Goal: Task Accomplishment & Management: Manage account settings

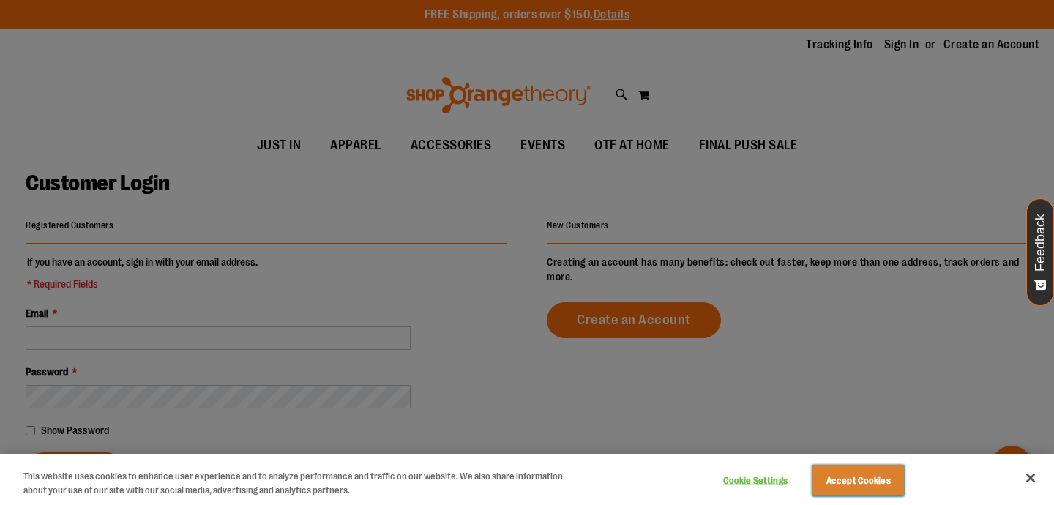
click at [852, 484] on button "Accept Cookies" at bounding box center [857, 480] width 91 height 31
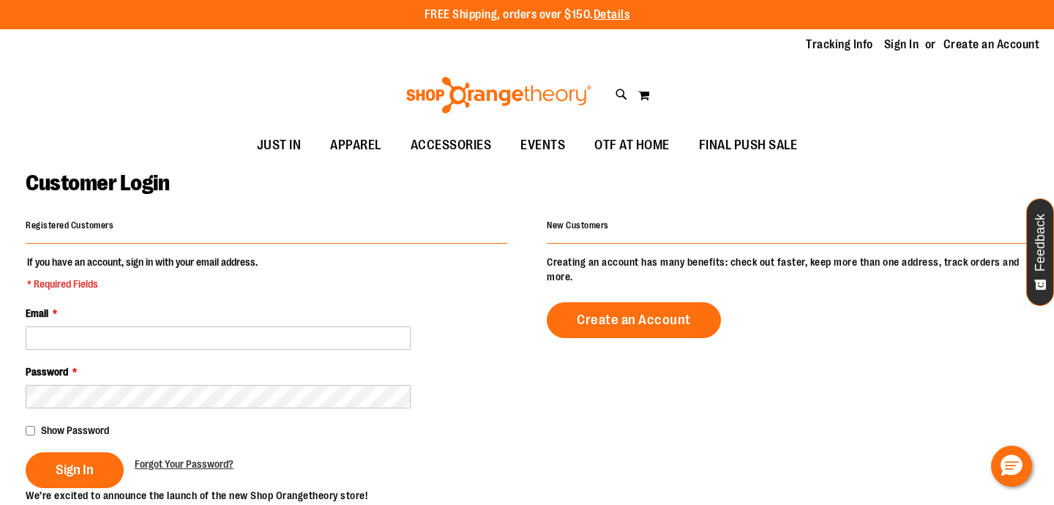
click at [184, 369] on div "Password *" at bounding box center [266, 386] width 481 height 44
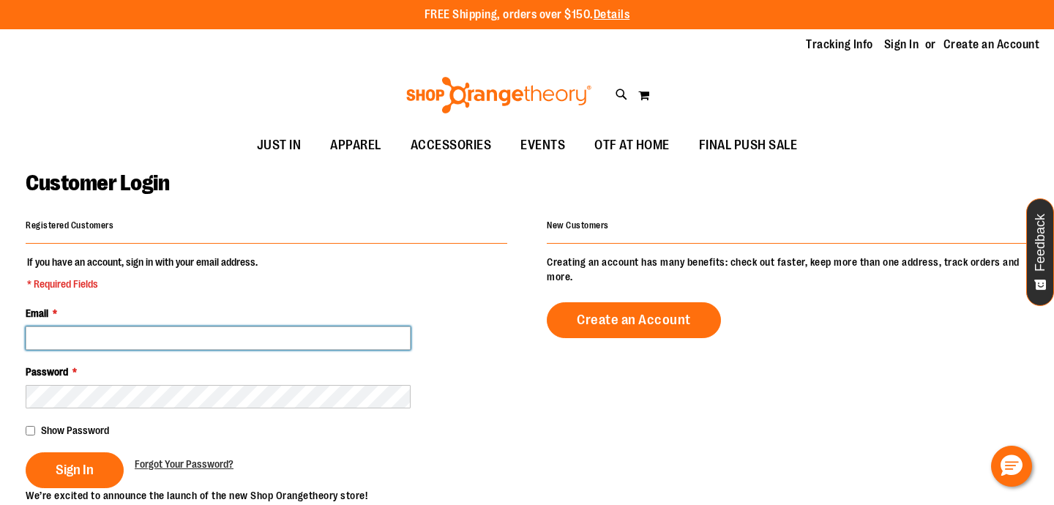
click at [180, 341] on input "Email *" at bounding box center [218, 337] width 385 height 23
type input "**********"
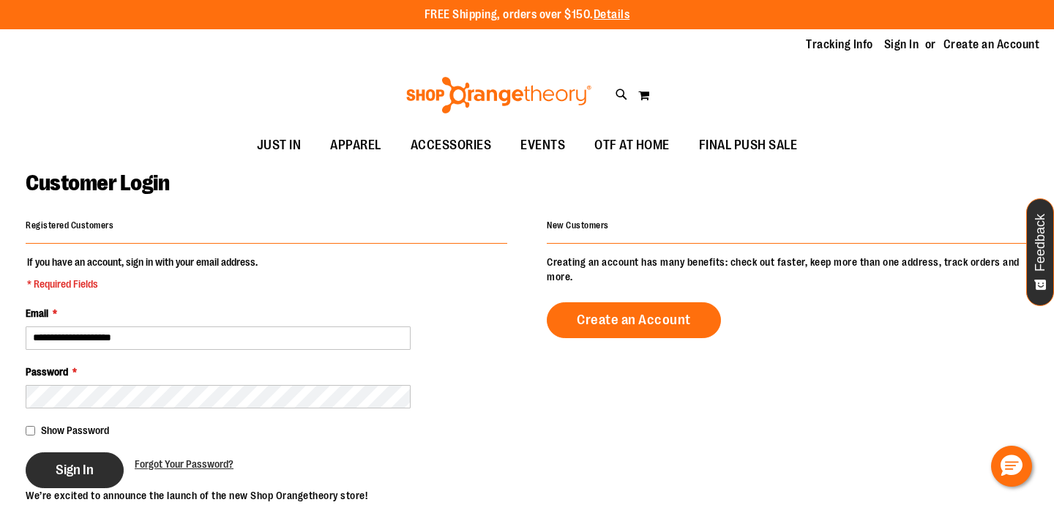
click at [91, 457] on button "Sign In" at bounding box center [75, 470] width 98 height 36
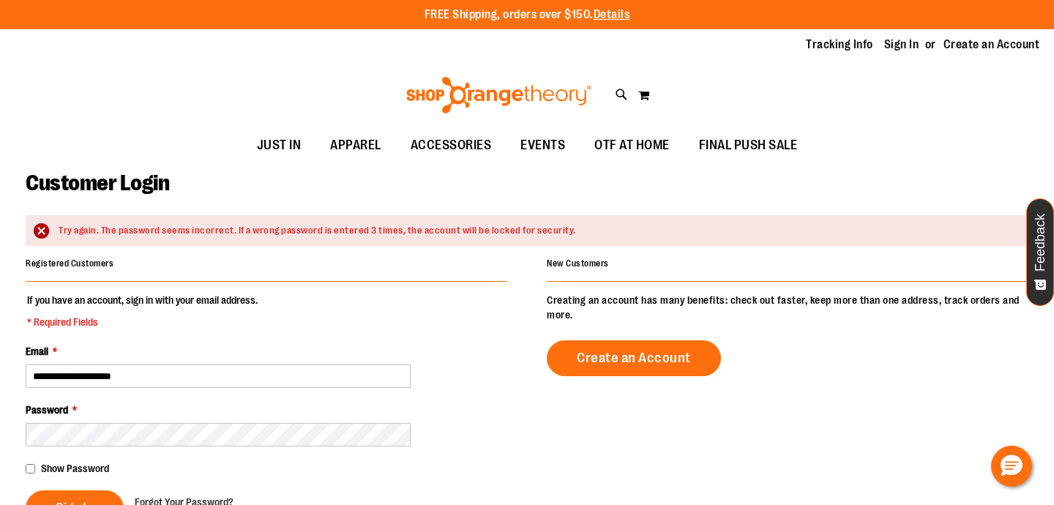
click at [104, 419] on div "Password *" at bounding box center [266, 424] width 481 height 44
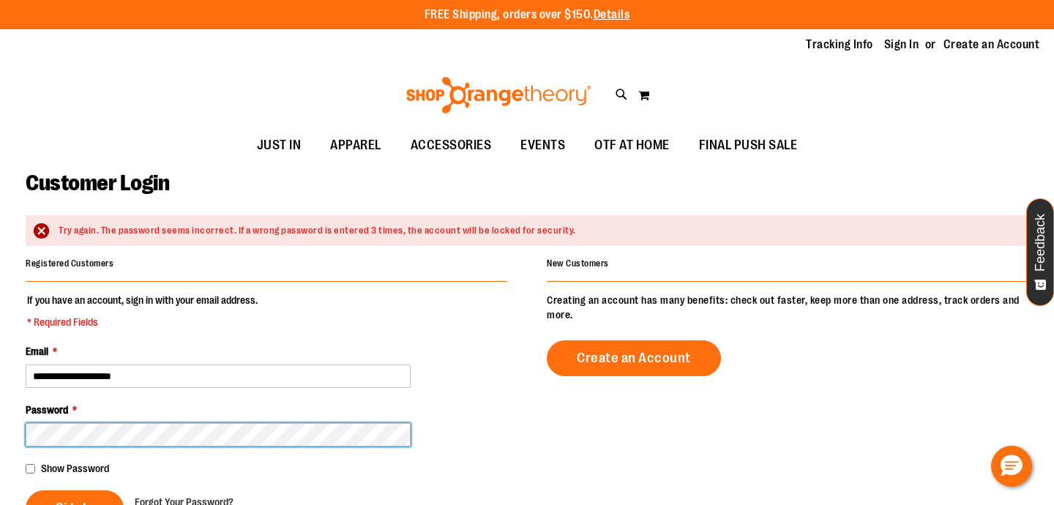
click at [26, 490] on button "Sign In" at bounding box center [75, 508] width 98 height 36
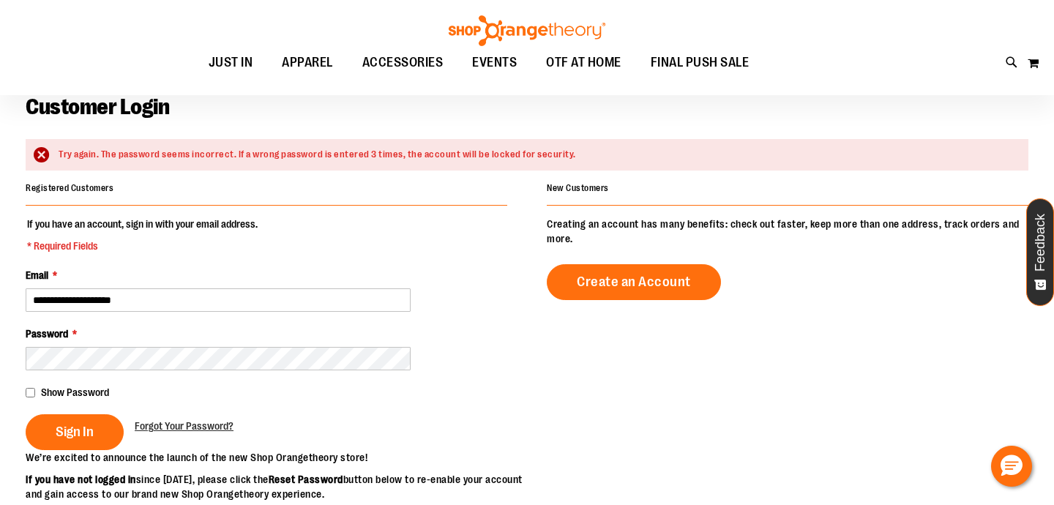
scroll to position [83, 0]
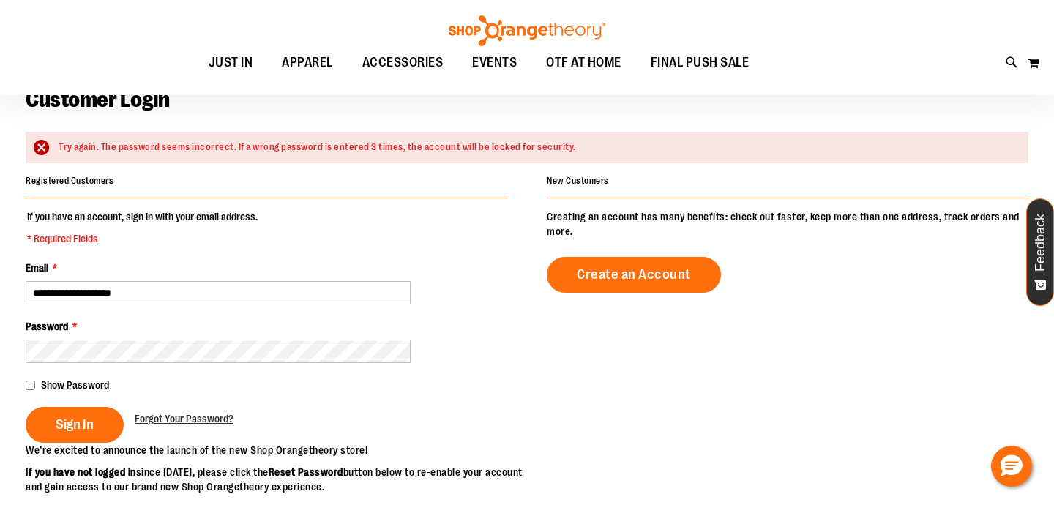
click at [71, 391] on span "Show Password" at bounding box center [75, 385] width 68 height 12
click at [62, 426] on span "Sign In" at bounding box center [75, 424] width 38 height 16
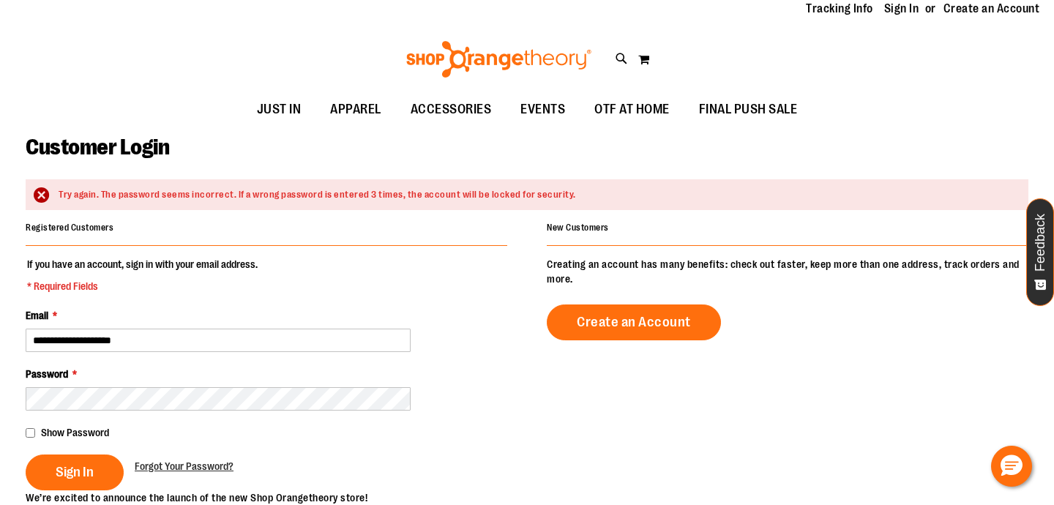
scroll to position [98, 0]
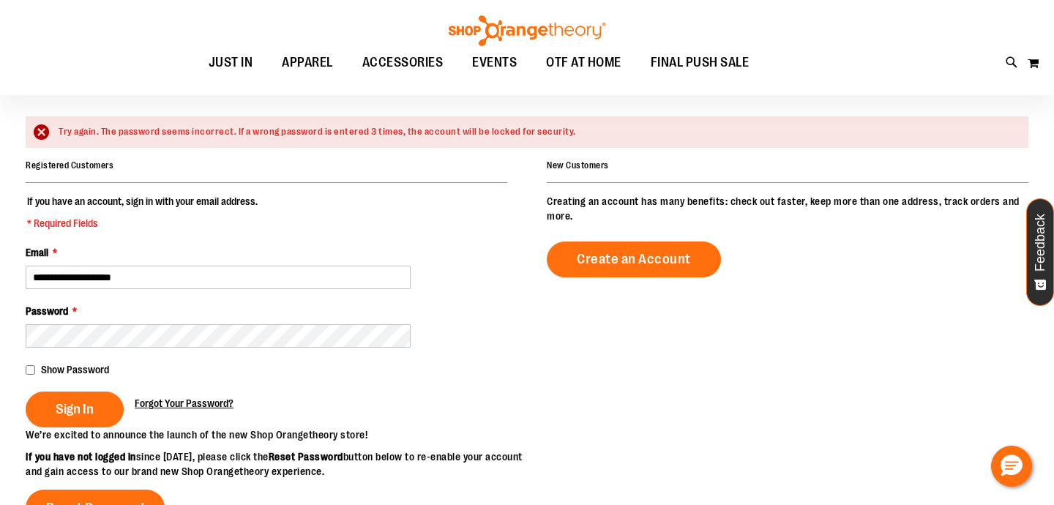
click at [154, 402] on span "Forgot Your Password?" at bounding box center [184, 403] width 99 height 12
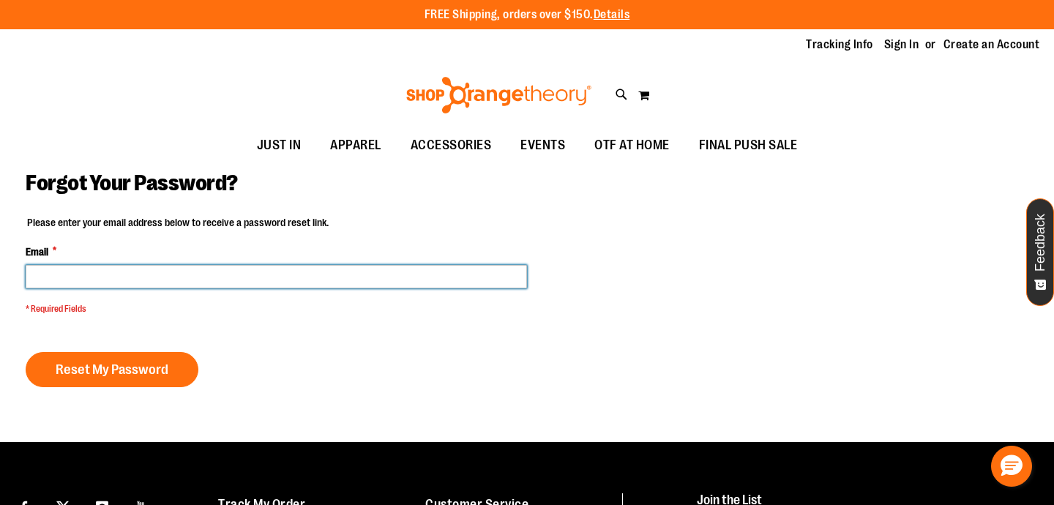
click at [218, 271] on input "Email *" at bounding box center [276, 276] width 501 height 23
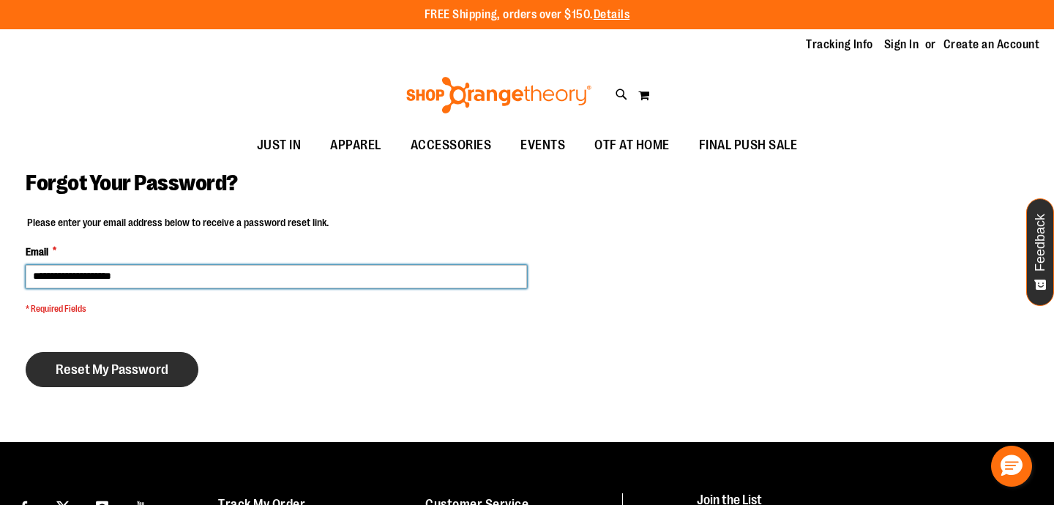
type input "**********"
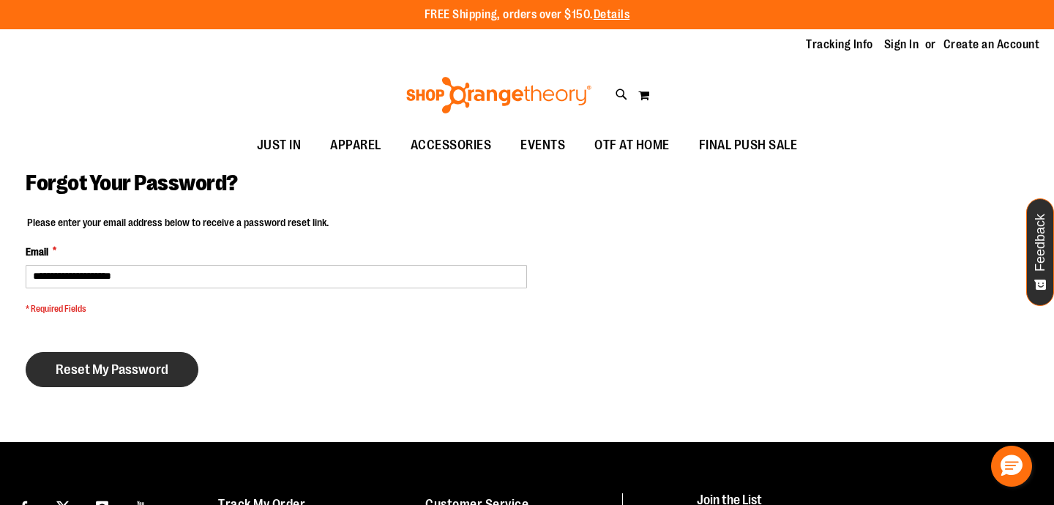
click at [178, 381] on button "Reset My Password" at bounding box center [112, 369] width 173 height 35
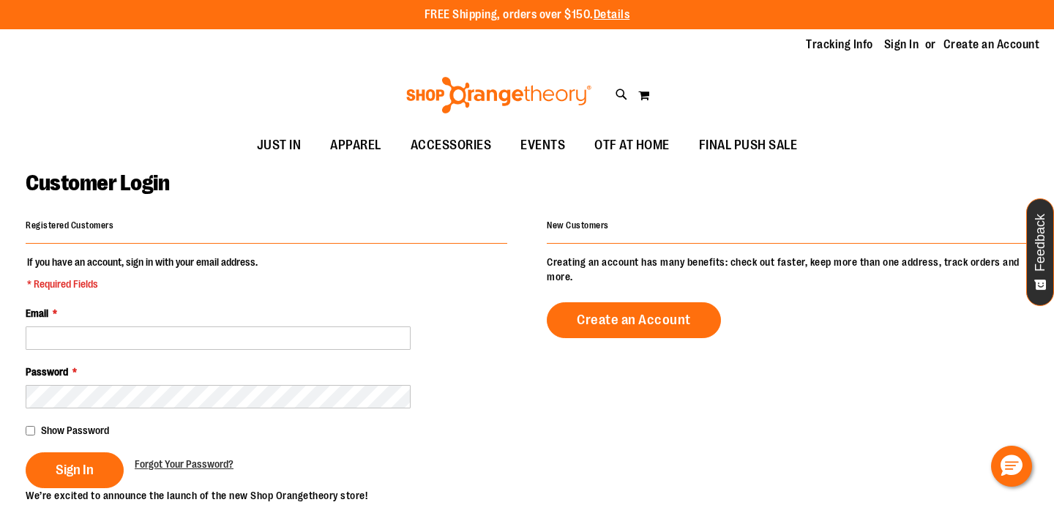
scroll to position [98, 0]
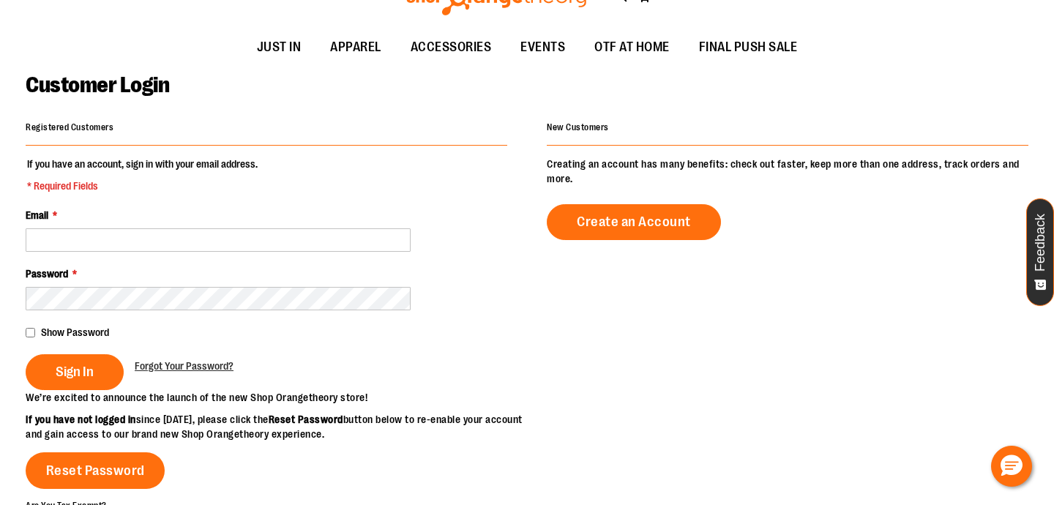
click at [192, 256] on fieldset "If you have an account, sign in with your email address. * Required Fields Emai…" at bounding box center [266, 273] width 481 height 233
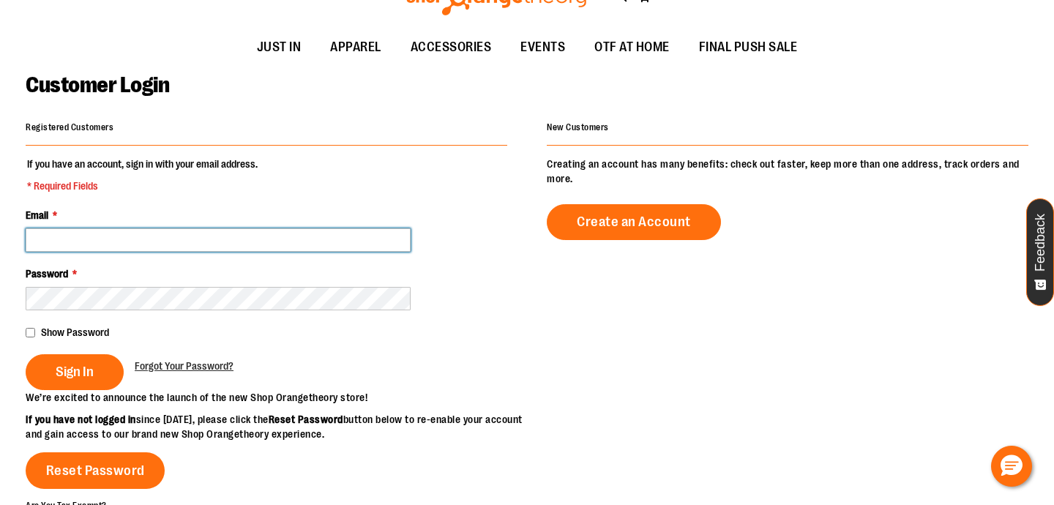
click at [190, 243] on input "Email *" at bounding box center [218, 239] width 385 height 23
type input "**********"
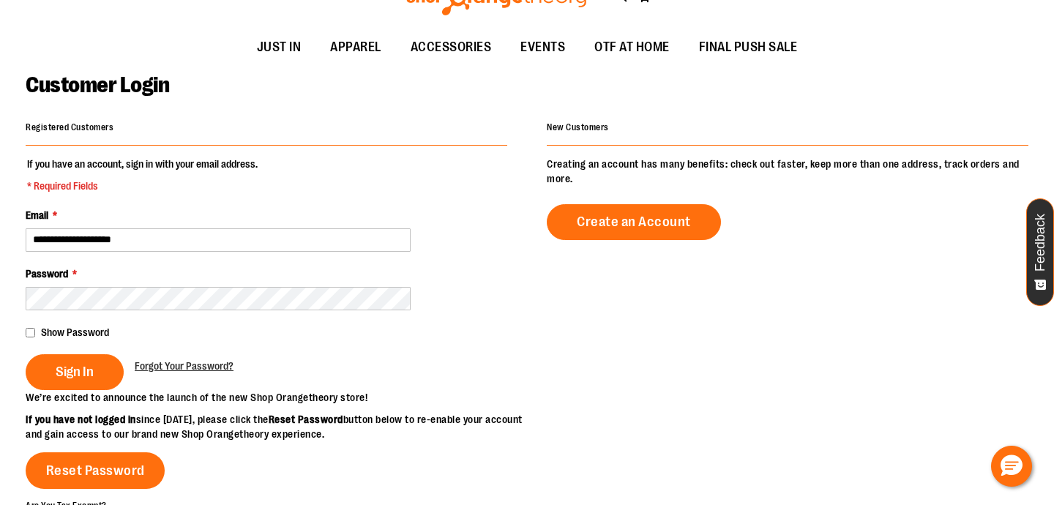
click at [86, 325] on div "Show Password" at bounding box center [266, 332] width 481 height 15
click at [83, 328] on span "Show Password" at bounding box center [75, 332] width 68 height 12
click at [70, 370] on span "Sign In" at bounding box center [75, 372] width 38 height 16
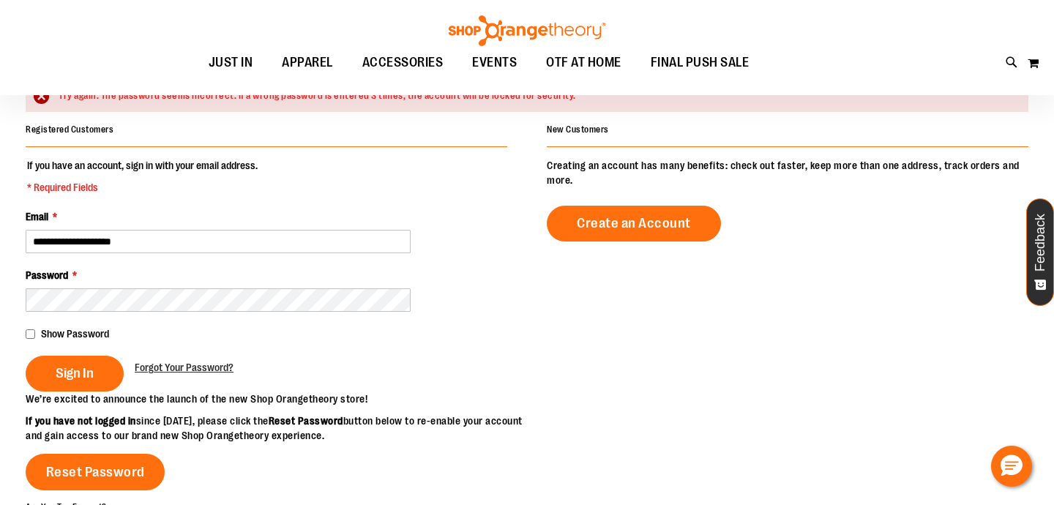
scroll to position [161, 0]
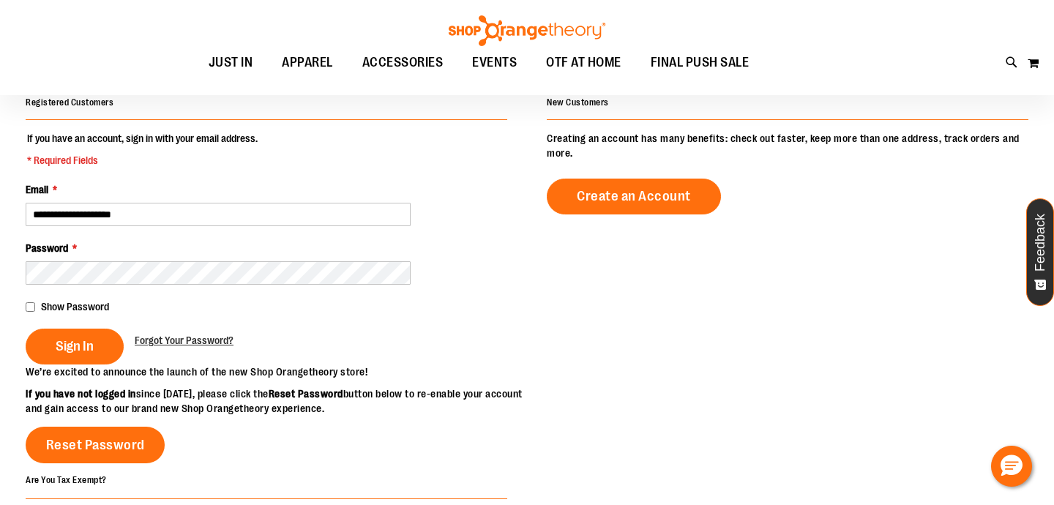
click at [200, 349] on div "Sign In Forgot Your Password?" at bounding box center [266, 347] width 481 height 36
click at [200, 345] on span "Forgot Your Password?" at bounding box center [184, 340] width 99 height 12
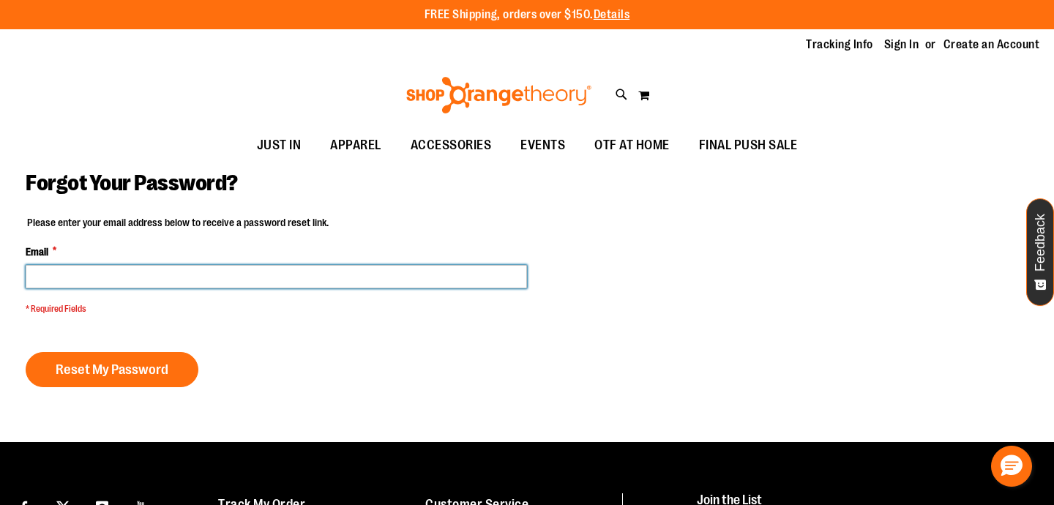
click at [173, 266] on input "Email *" at bounding box center [276, 276] width 501 height 23
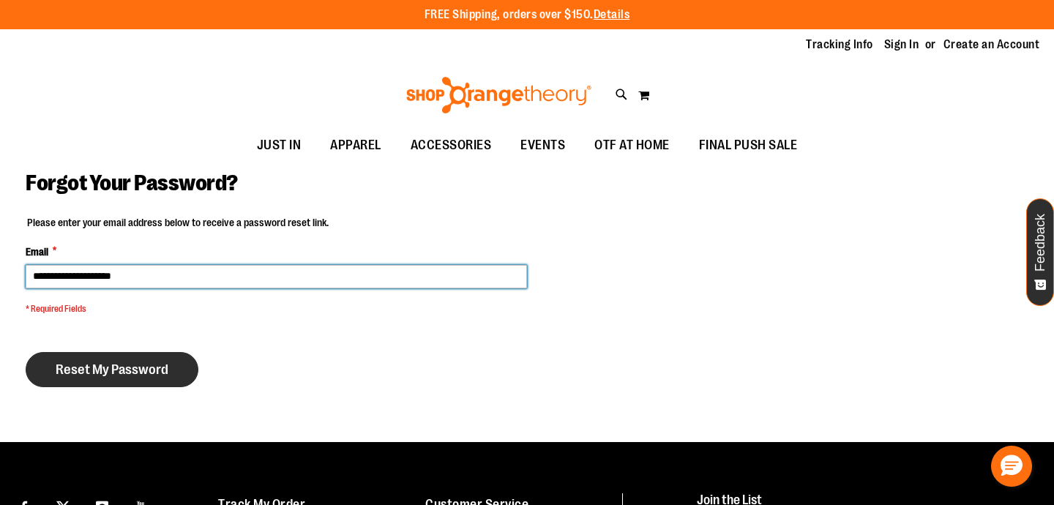
type input "**********"
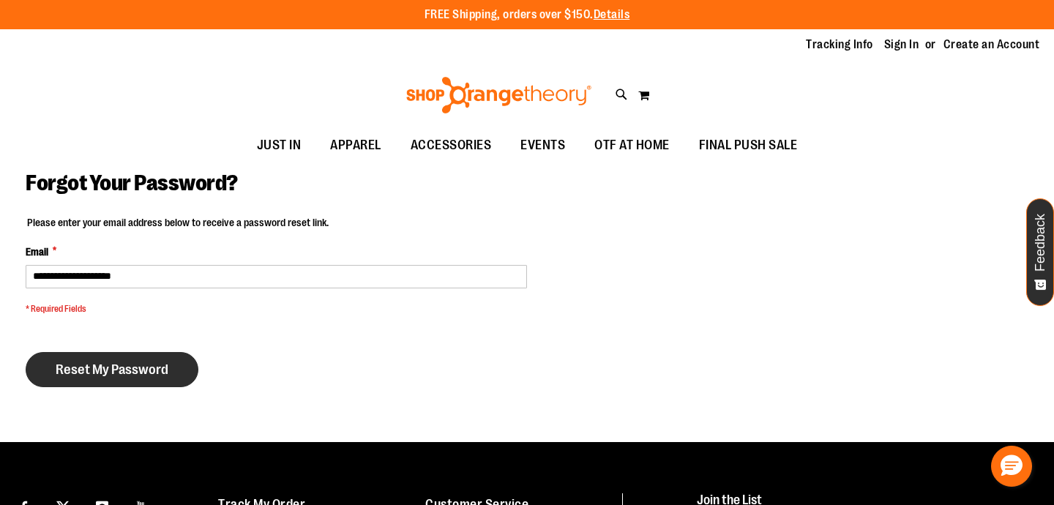
click at [108, 378] on button "Reset My Password" at bounding box center [112, 369] width 173 height 35
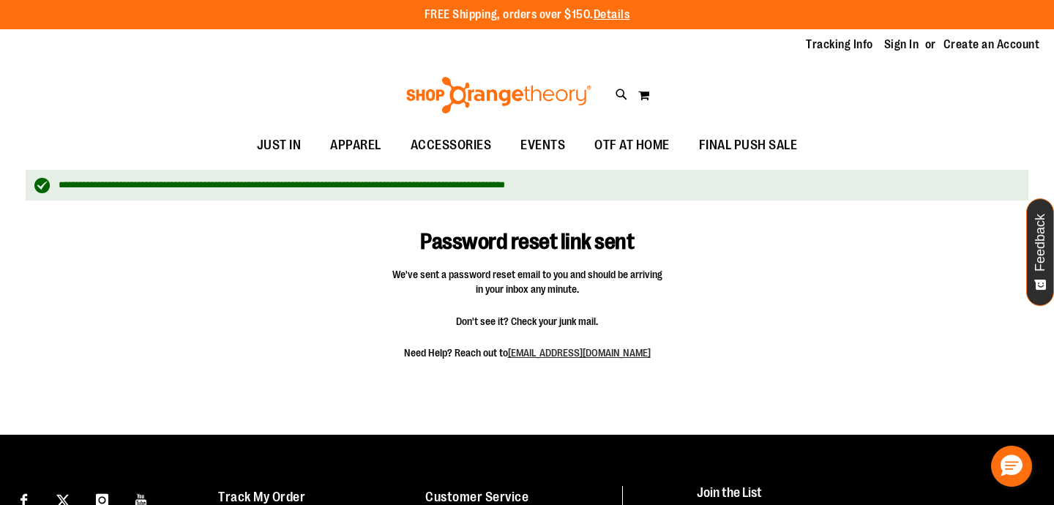
click at [271, 315] on div "Password reset link sent We've sent a password reset email to you and should be…" at bounding box center [527, 293] width 1002 height 170
